Goal: Task Accomplishment & Management: Manage account settings

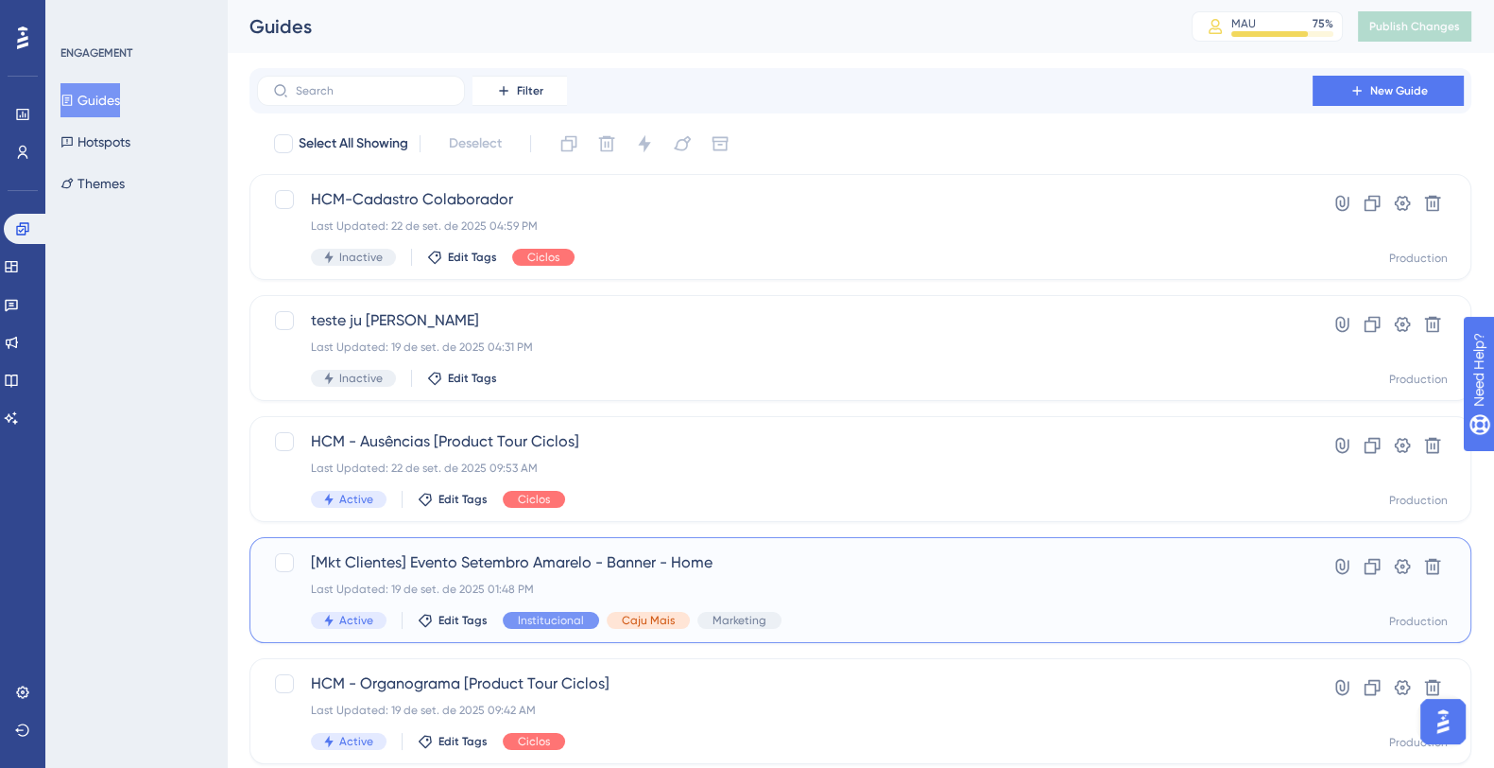
click at [1091, 569] on span "[Mkt Clientes] Evento Setembro Amarelo - Banner - Home" at bounding box center [785, 562] width 948 height 23
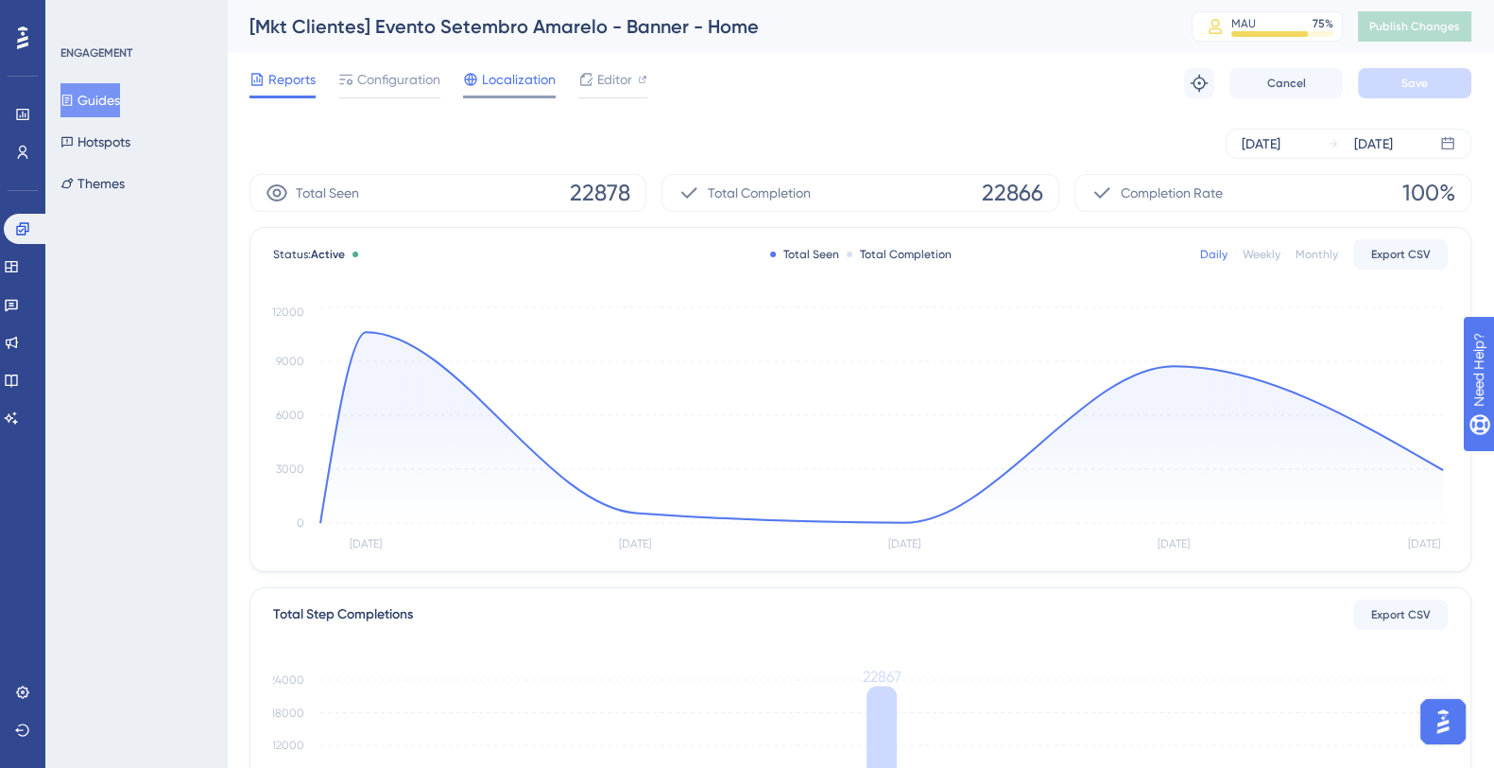
click at [492, 81] on span "Localization" at bounding box center [519, 79] width 74 height 23
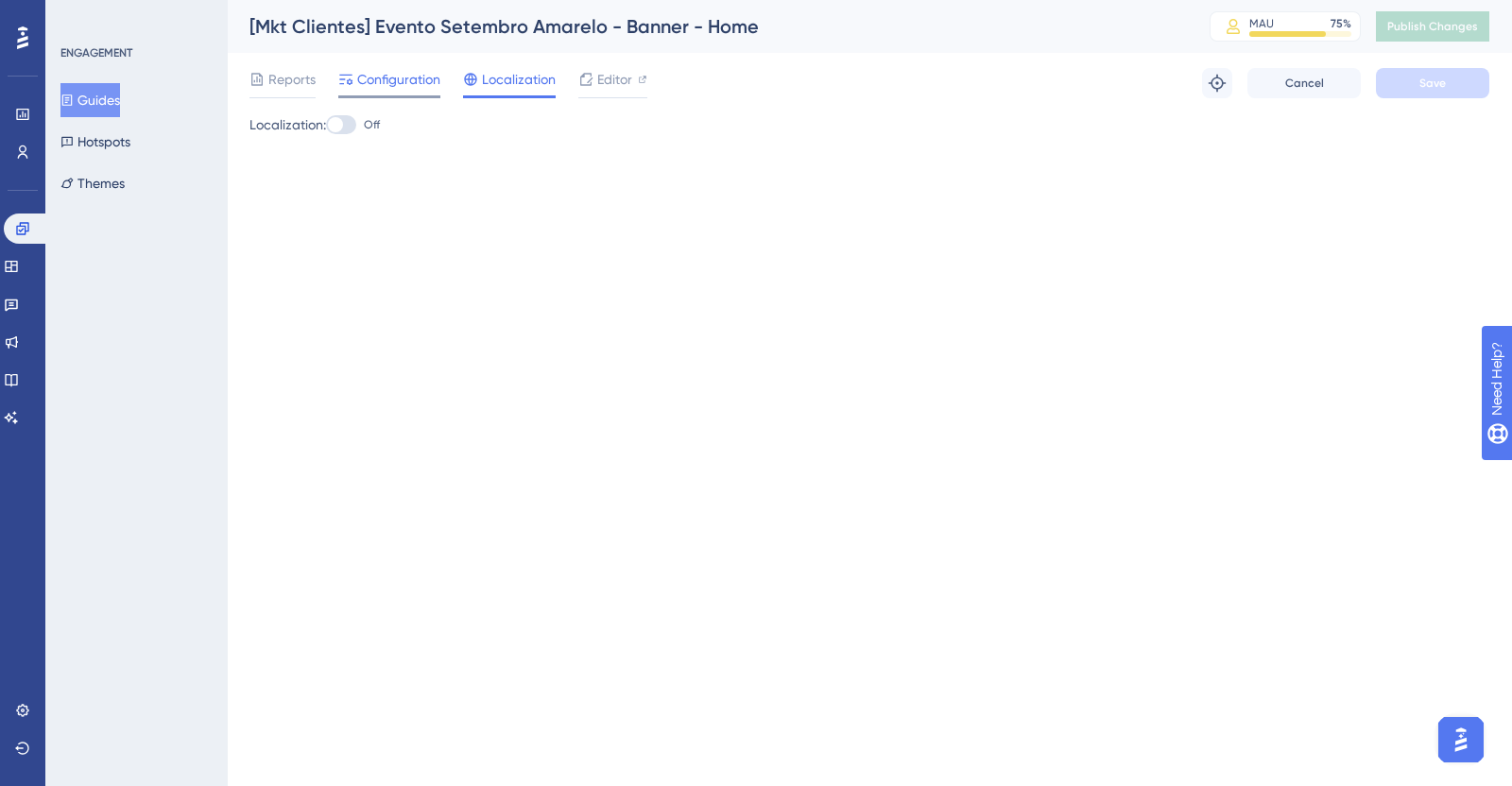
click at [404, 84] on span "Configuration" at bounding box center [398, 79] width 83 height 23
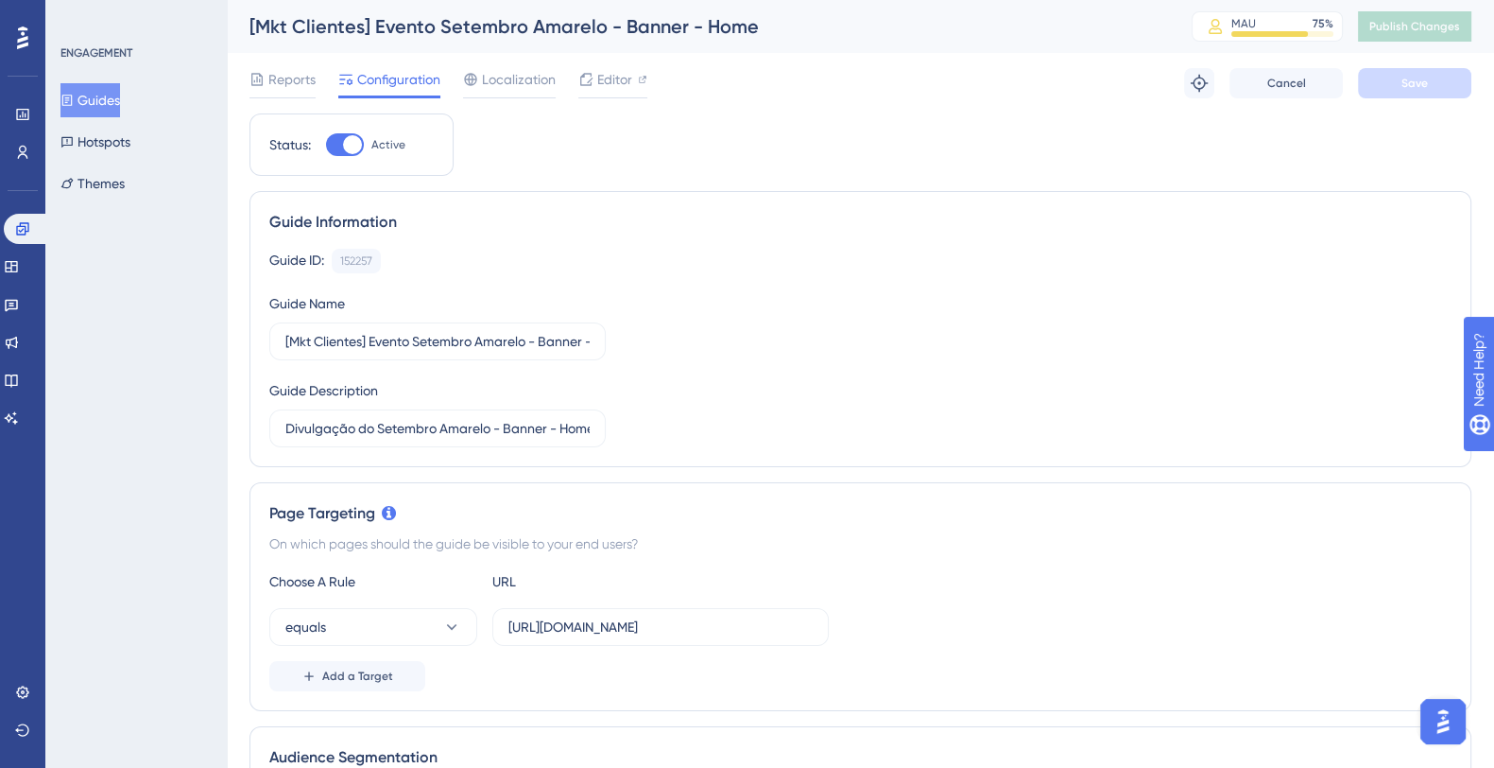
click at [351, 147] on div at bounding box center [352, 144] width 19 height 19
click at [326, 146] on input "Active" at bounding box center [325, 145] width 1 height 1
checkbox input "false"
click at [1442, 87] on button "Save" at bounding box center [1414, 83] width 113 height 30
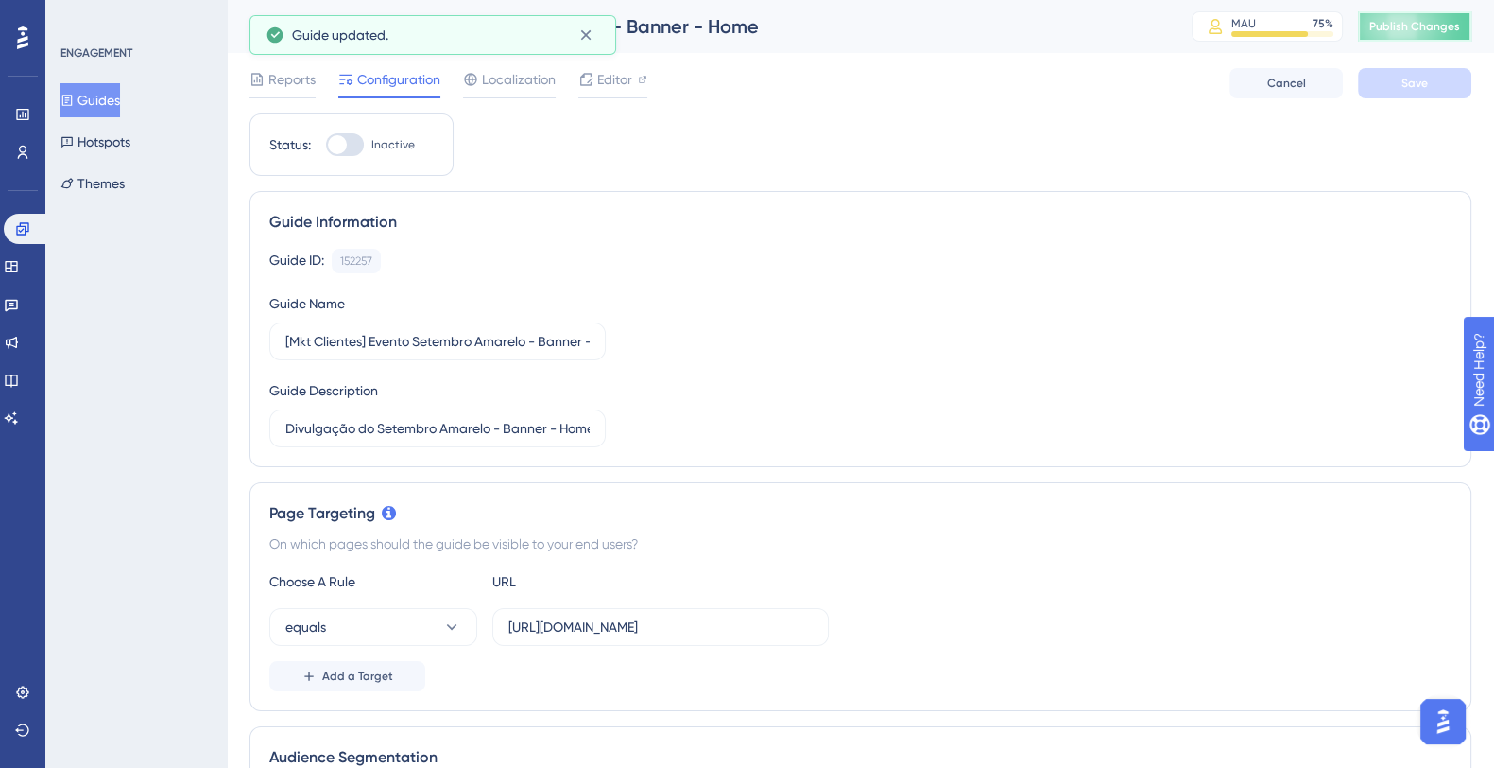
click at [1437, 24] on span "Publish Changes" at bounding box center [1415, 26] width 91 height 15
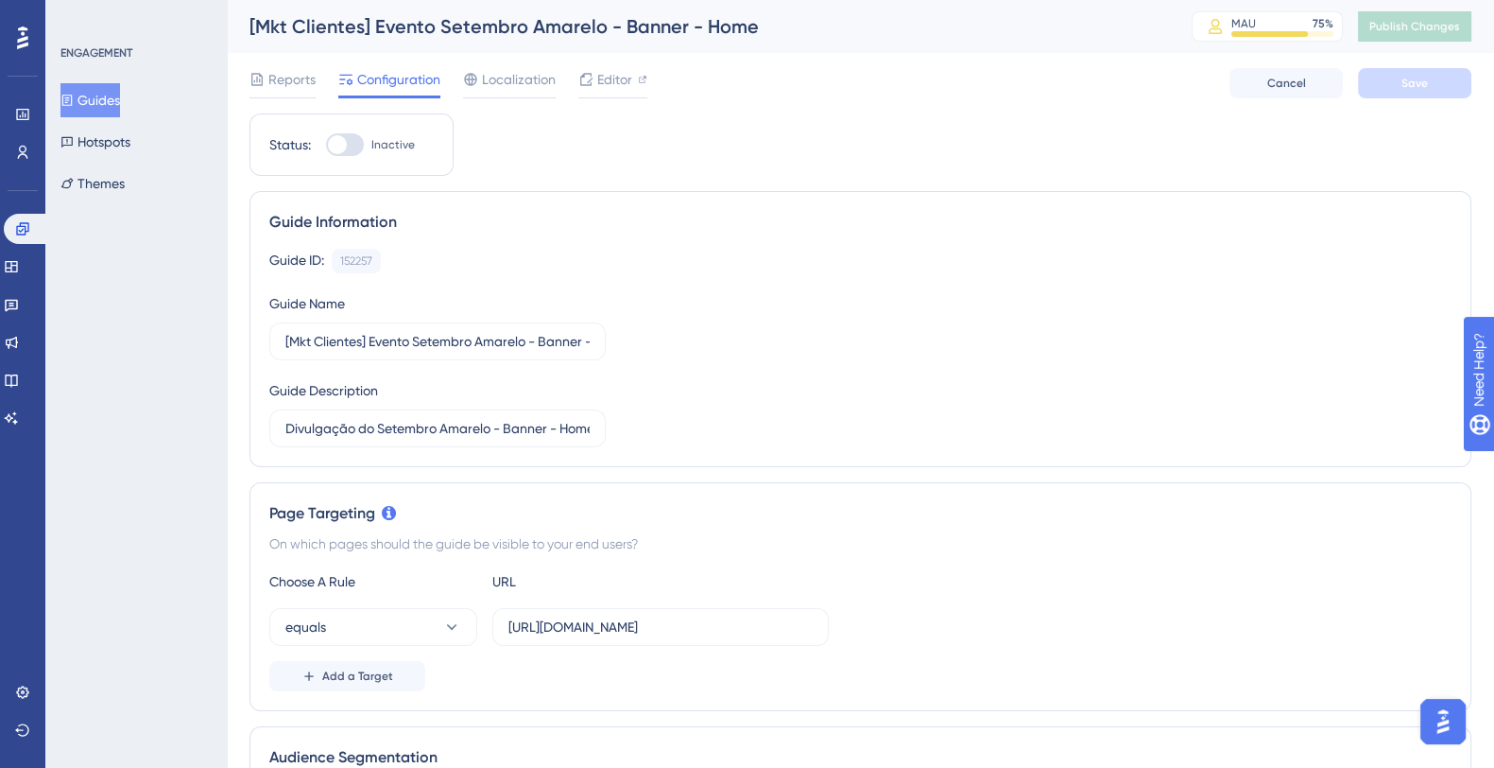
click at [106, 92] on button "Guides" at bounding box center [90, 100] width 60 height 34
